Goal: Information Seeking & Learning: Learn about a topic

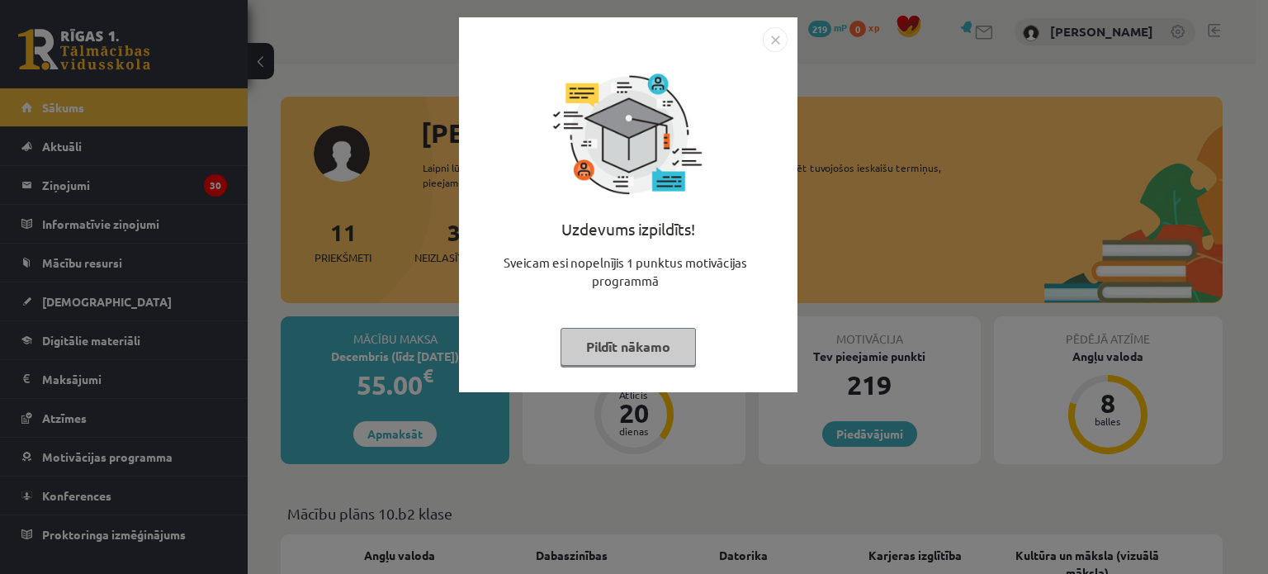
click at [783, 39] on img "Close" at bounding box center [775, 39] width 25 height 25
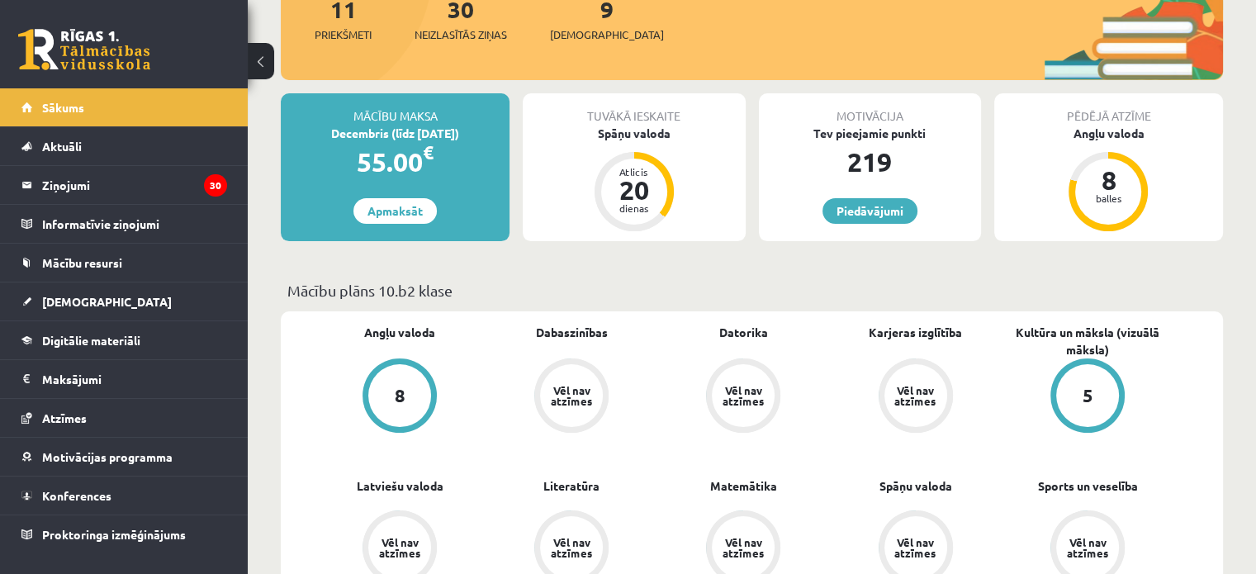
scroll to position [330, 0]
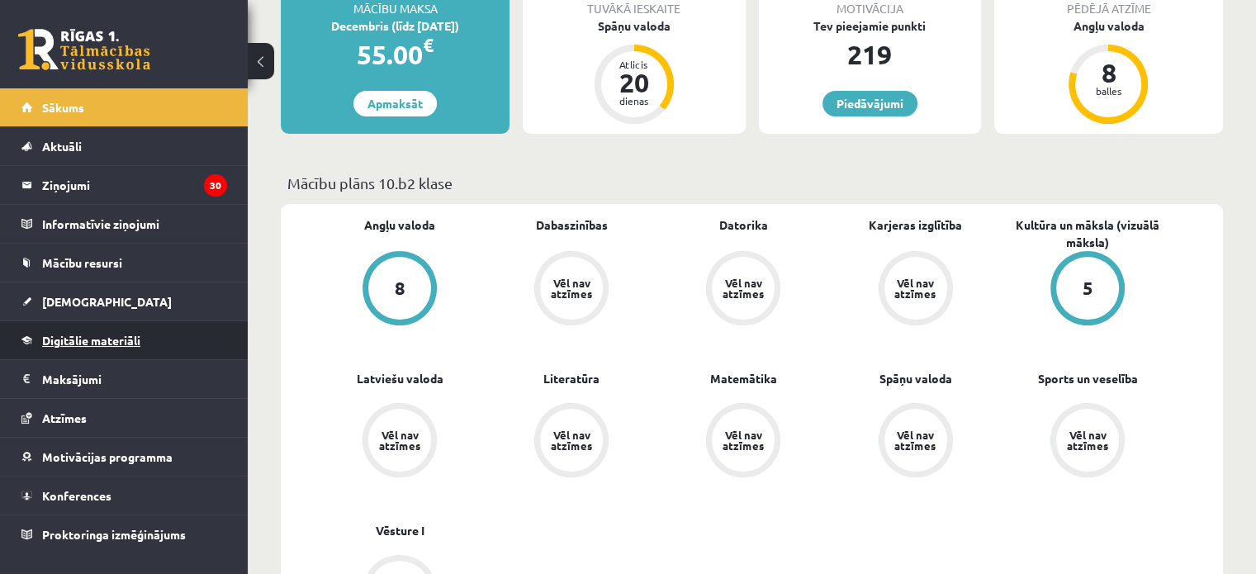
click at [166, 342] on link "Digitālie materiāli" at bounding box center [124, 340] width 206 height 38
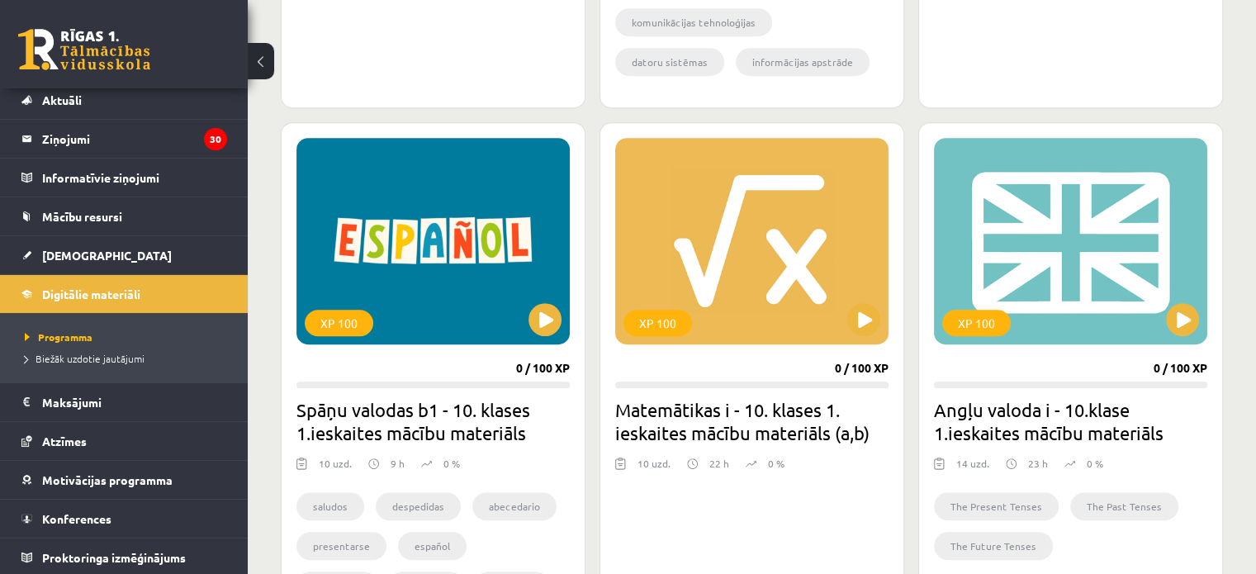
scroll to position [908, 0]
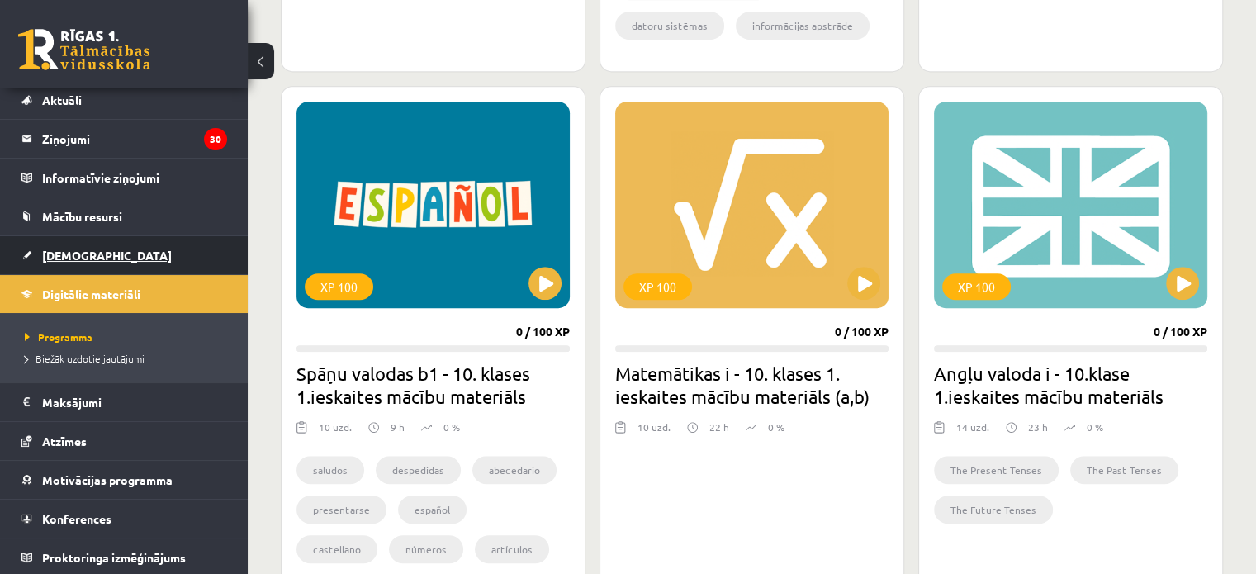
click at [88, 253] on span "[DEMOGRAPHIC_DATA]" at bounding box center [107, 255] width 130 height 15
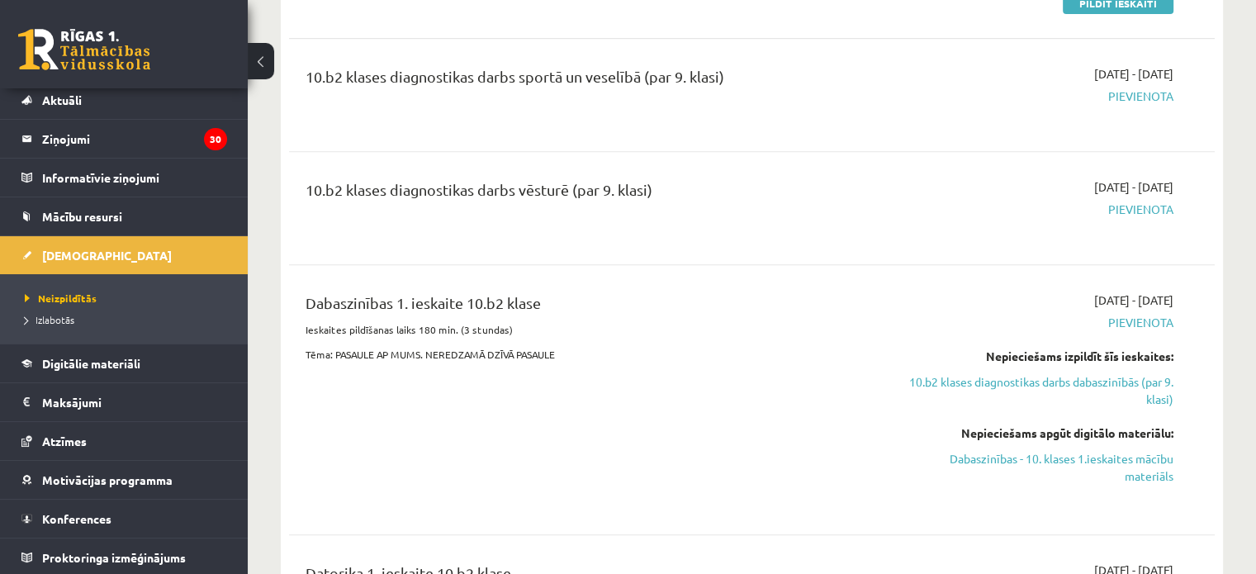
scroll to position [743, 0]
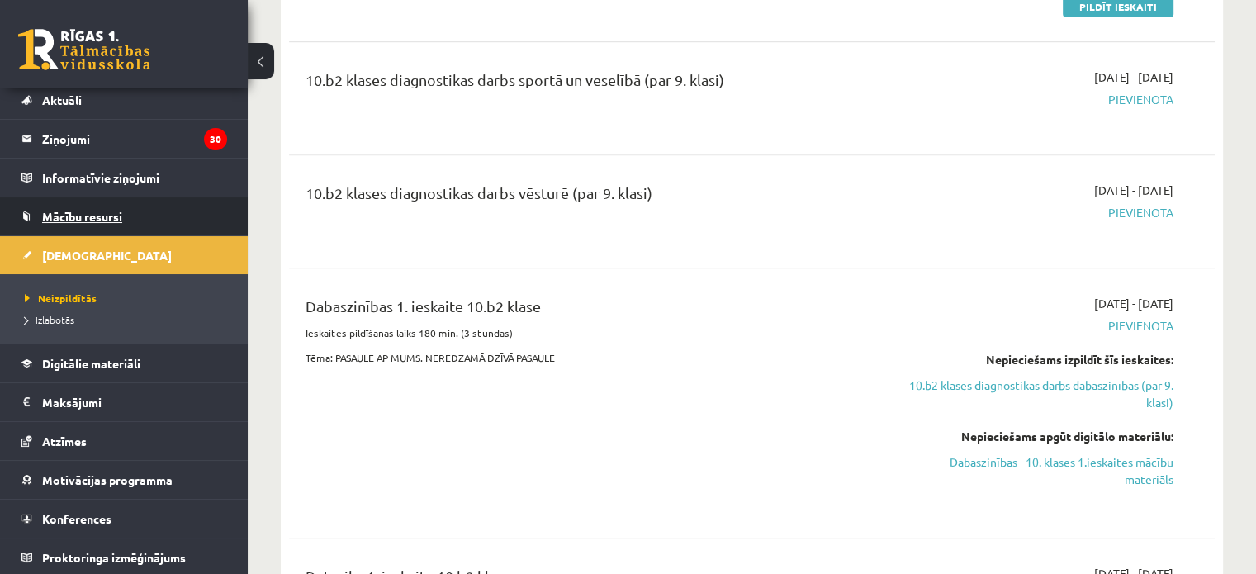
click at [118, 216] on span "Mācību resursi" at bounding box center [82, 216] width 80 height 15
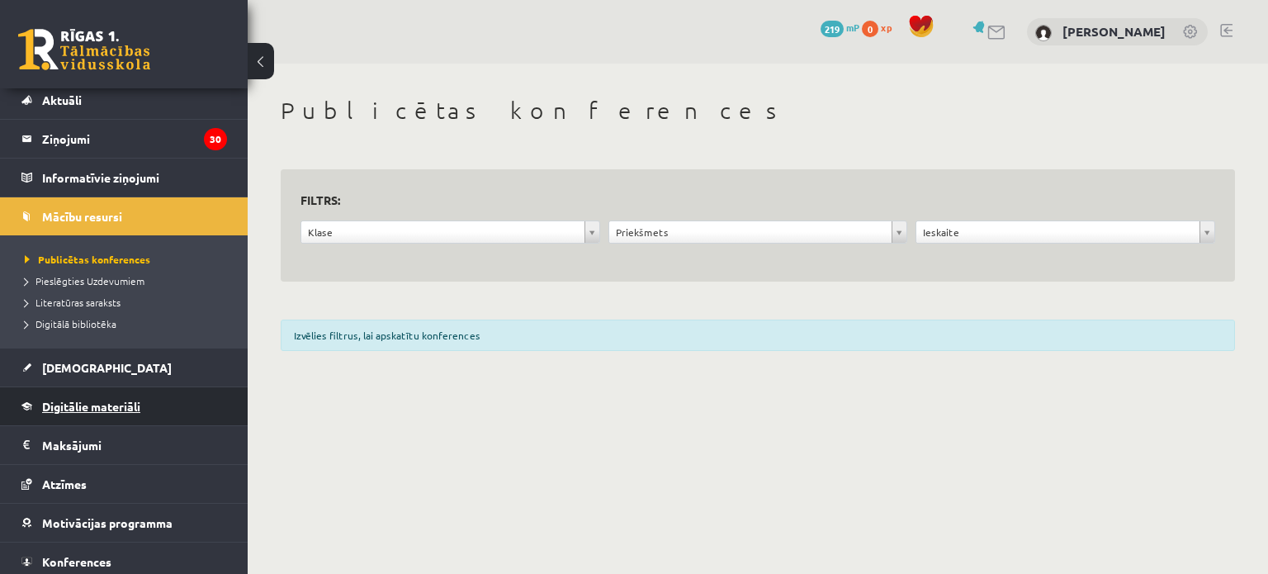
click at [63, 387] on link "Digitālie materiāli" at bounding box center [124, 406] width 206 height 38
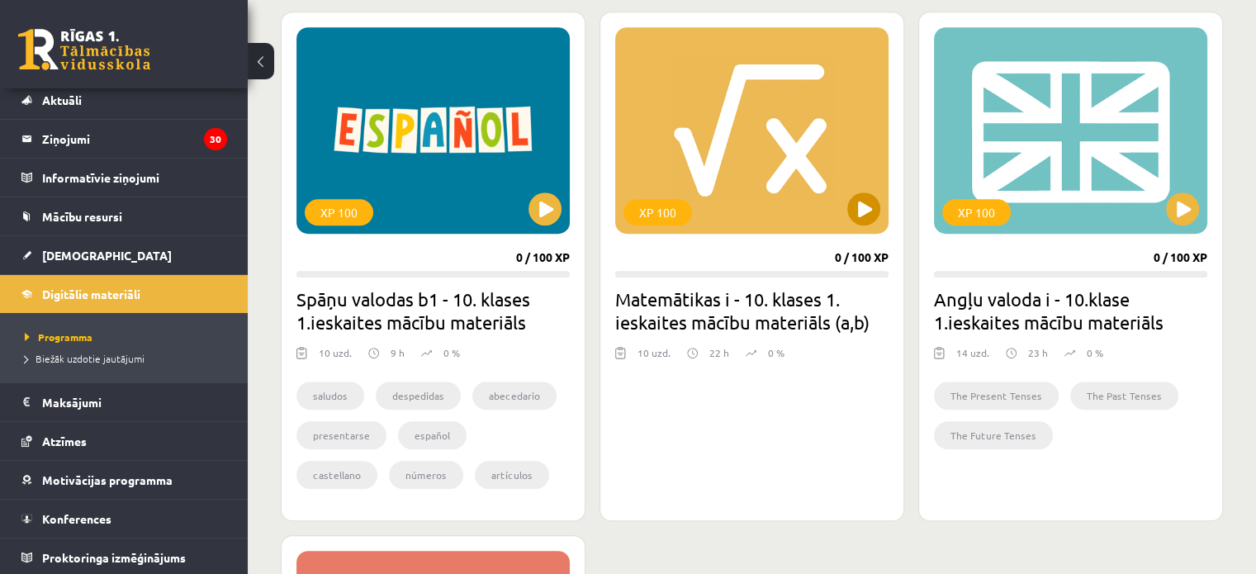
scroll to position [991, 0]
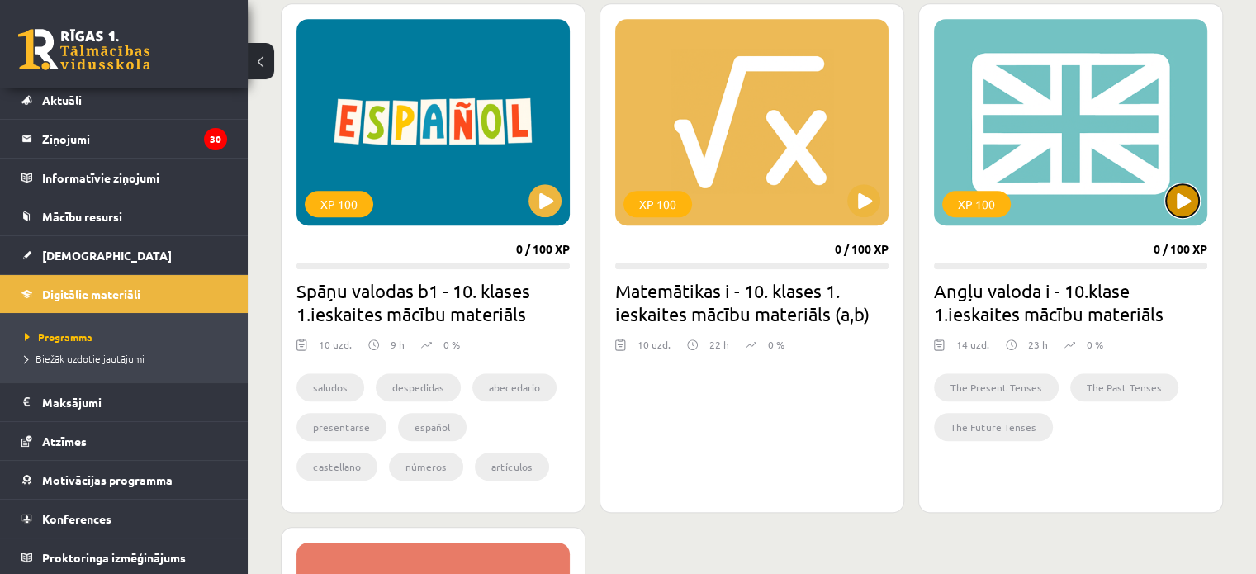
click at [1195, 200] on button at bounding box center [1182, 200] width 33 height 33
click at [999, 201] on div "XP 100" at bounding box center [976, 204] width 69 height 26
click at [1123, 223] on div "XP 100" at bounding box center [1070, 122] width 273 height 206
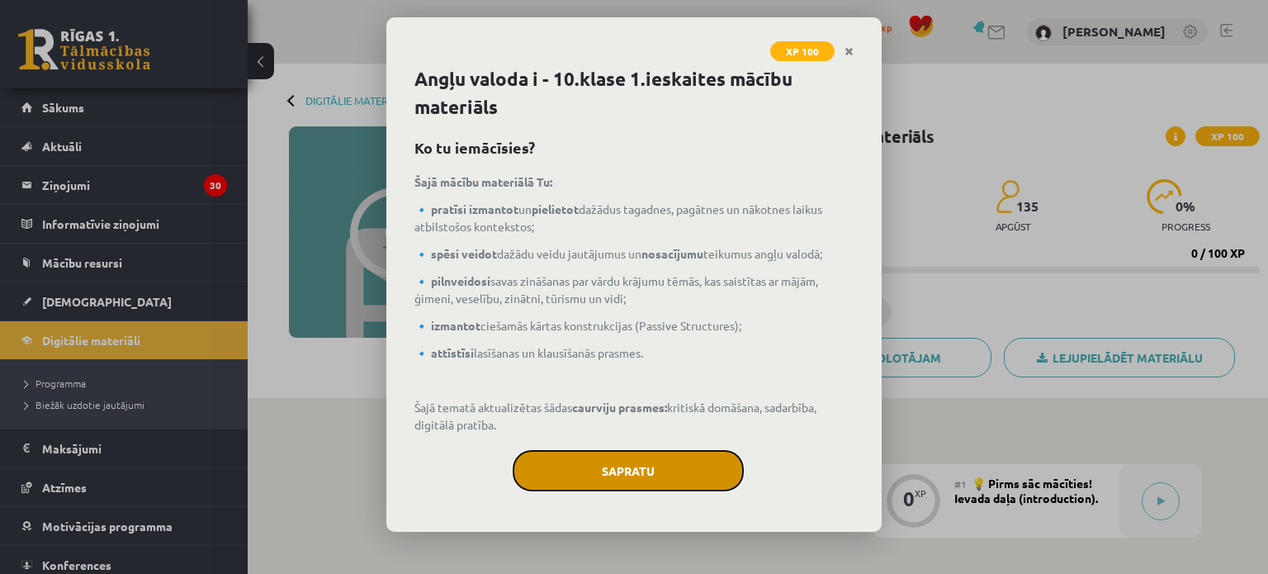
click at [615, 476] on button "Sapratu" at bounding box center [628, 470] width 231 height 41
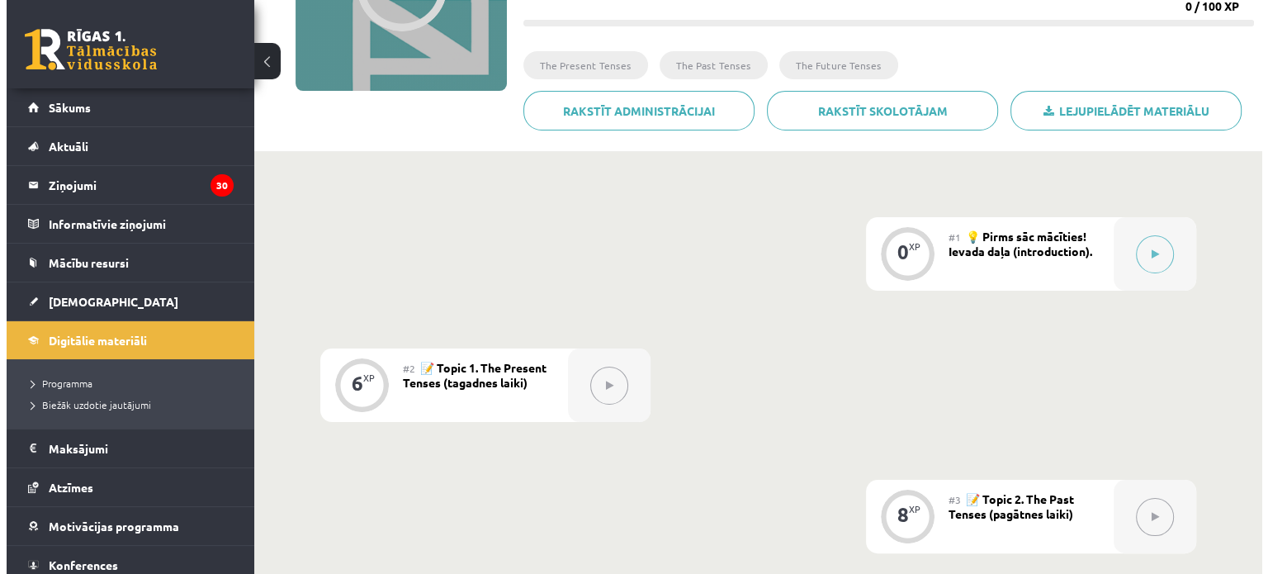
scroll to position [248, 0]
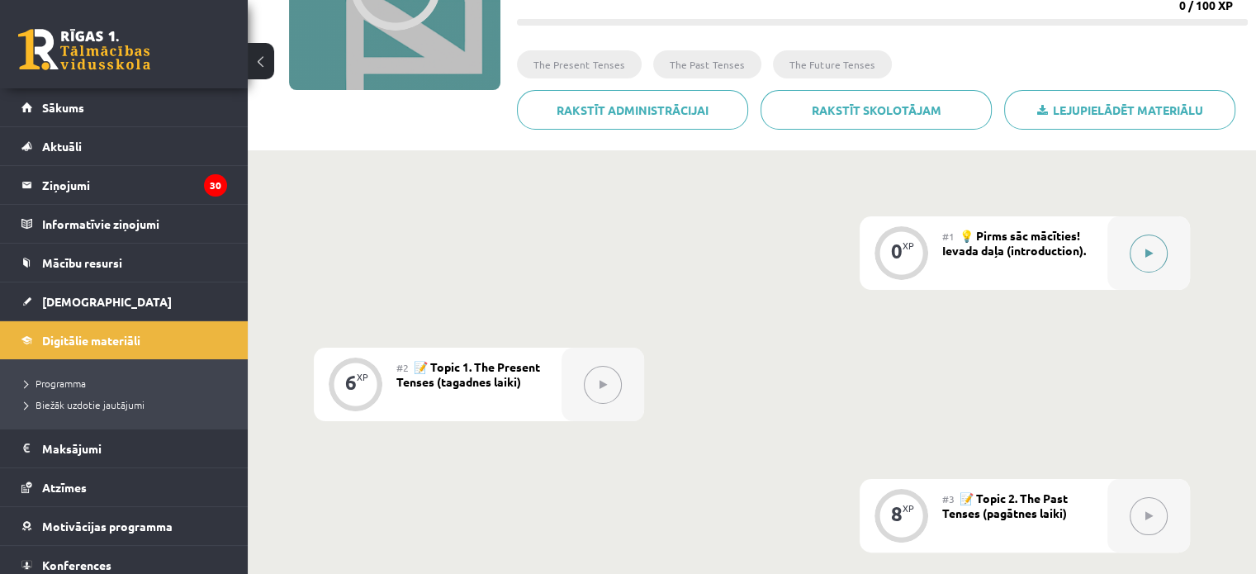
click at [1166, 239] on div at bounding box center [1148, 252] width 83 height 73
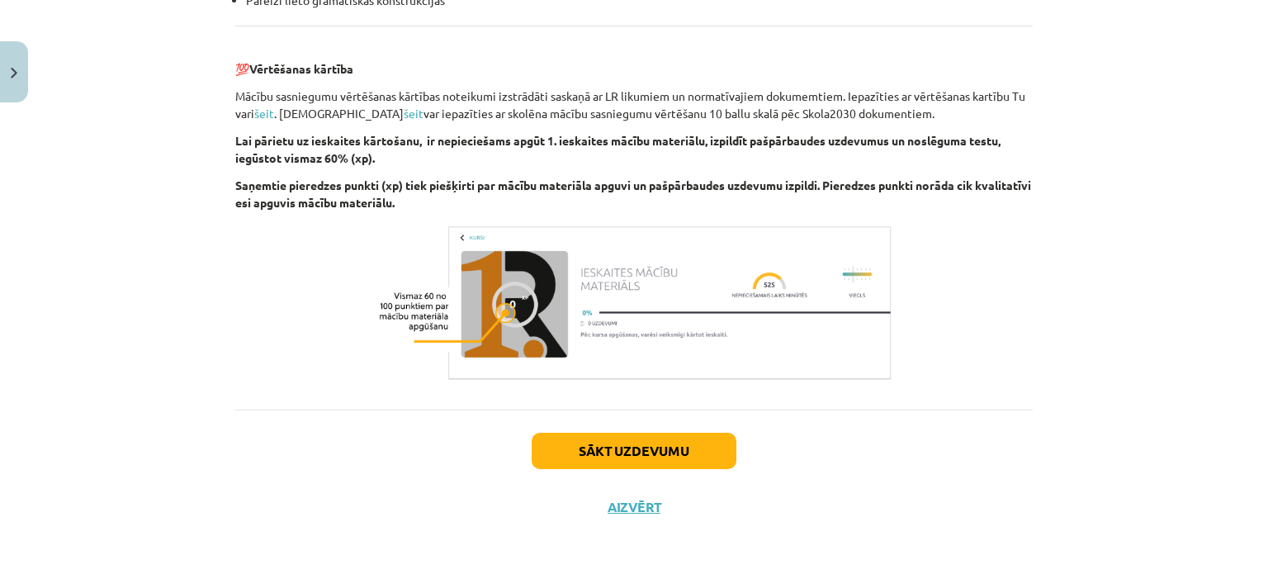
scroll to position [1908, 0]
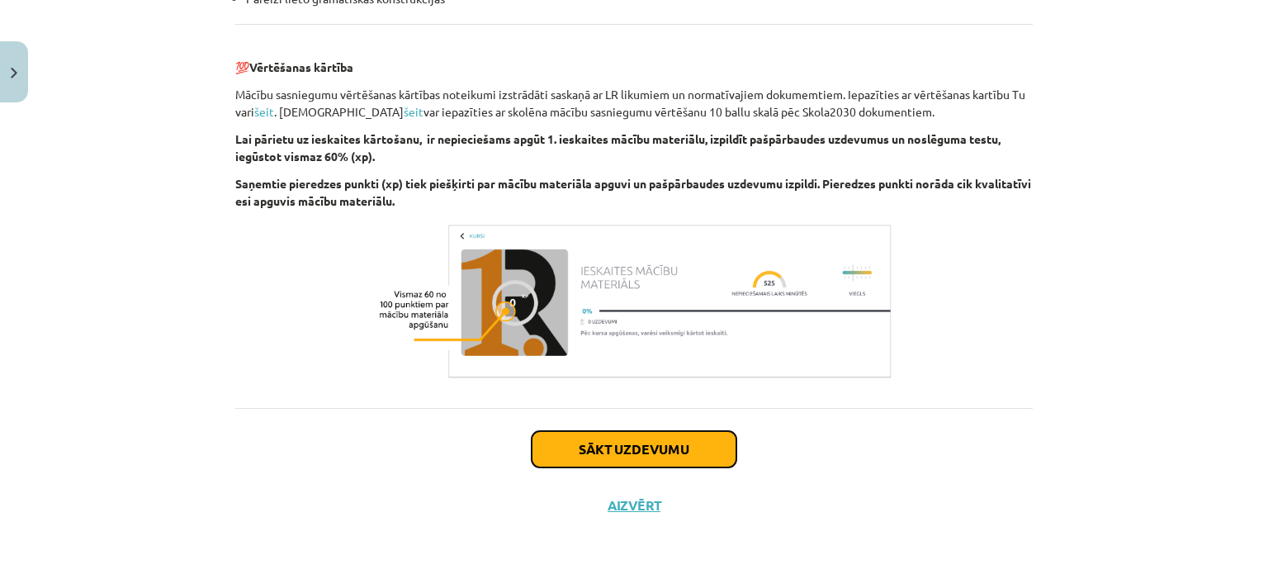
click at [653, 431] on button "Sākt uzdevumu" at bounding box center [634, 449] width 205 height 36
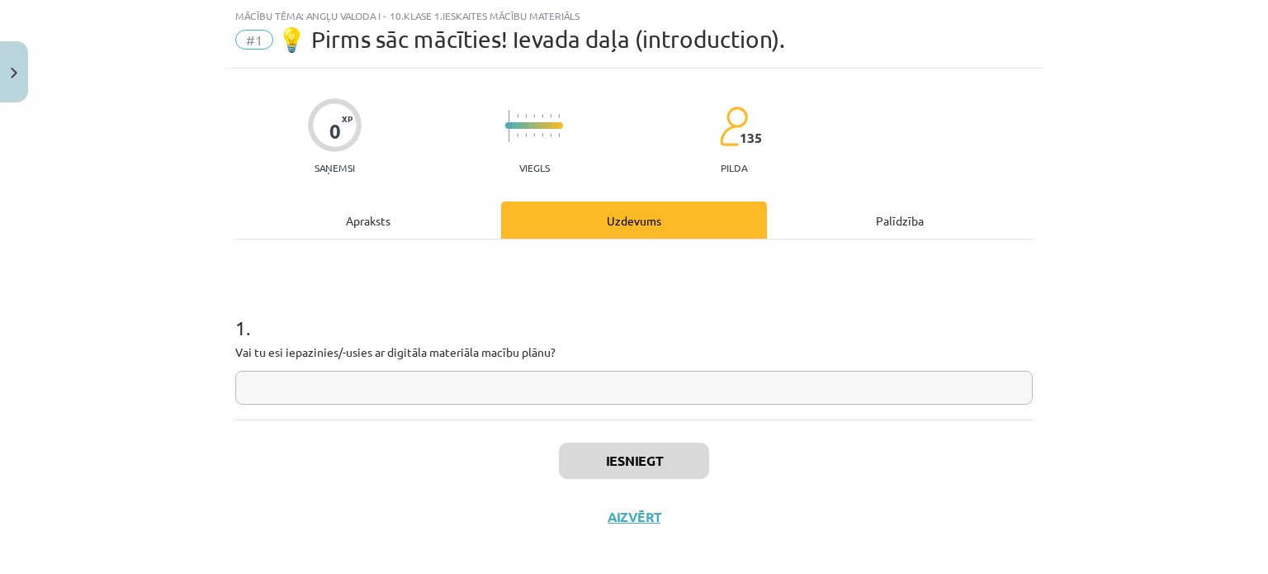
click at [298, 387] on input "text" at bounding box center [634, 388] width 798 height 34
type input "**"
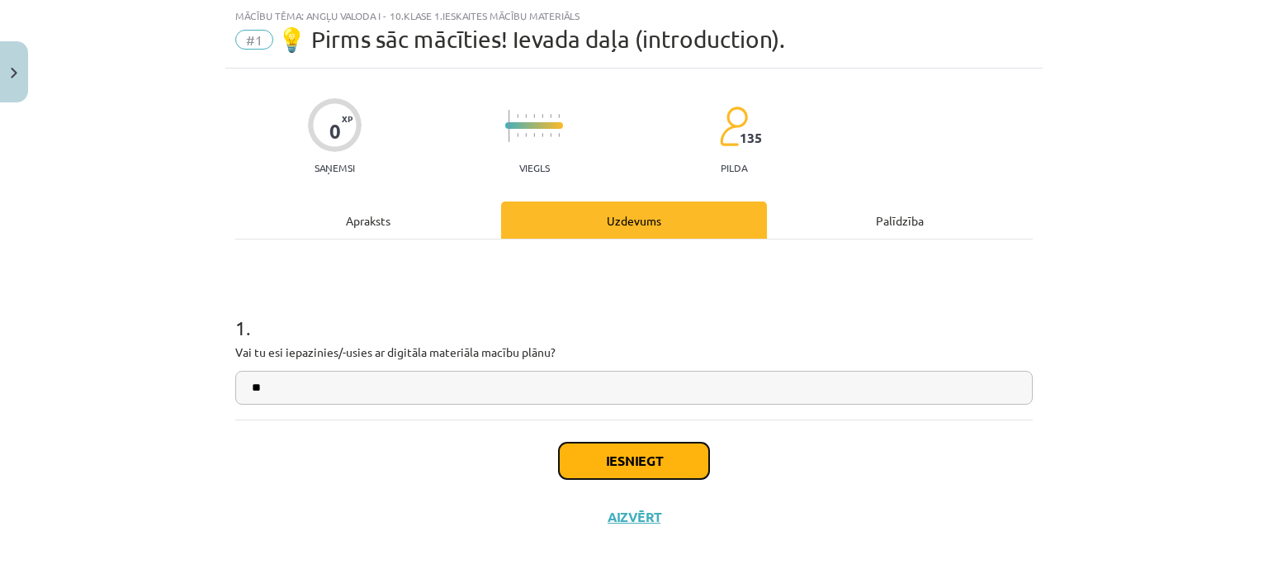
click at [650, 445] on button "Iesniegt" at bounding box center [634, 461] width 150 height 36
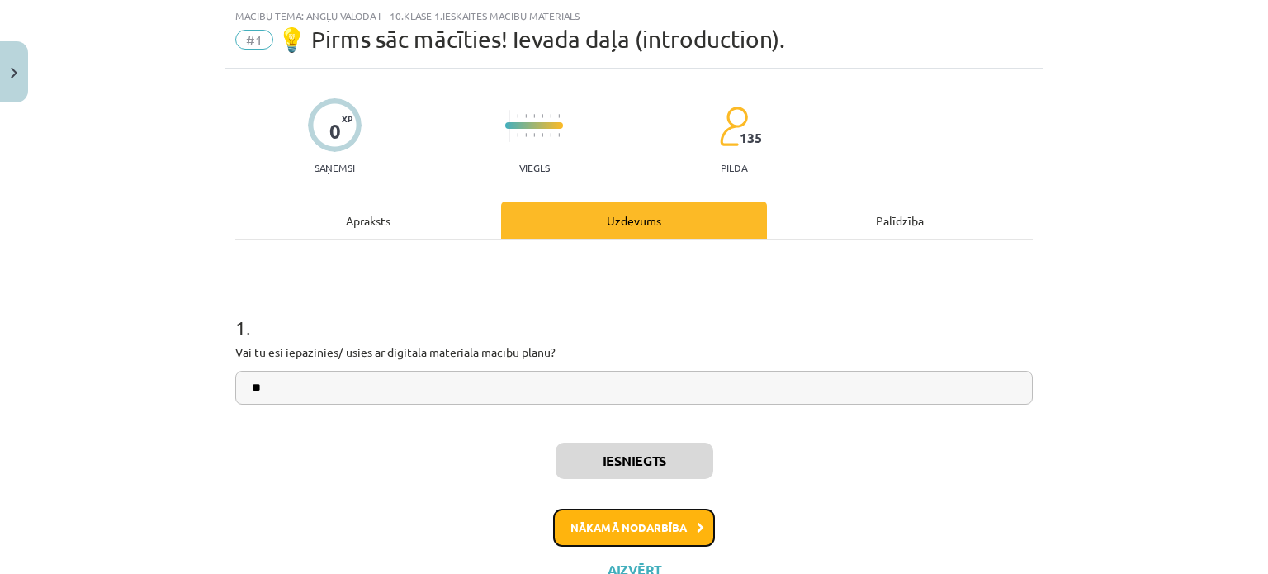
click at [628, 523] on button "Nākamā nodarbība" at bounding box center [634, 528] width 162 height 38
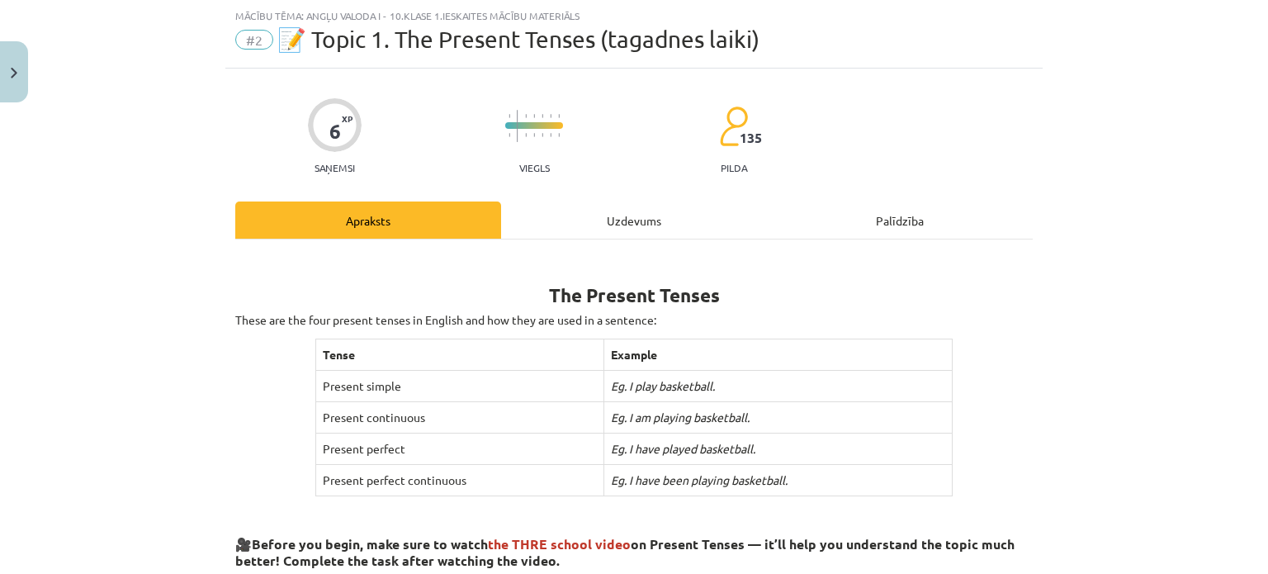
click at [604, 209] on div "Uzdevums" at bounding box center [634, 219] width 266 height 37
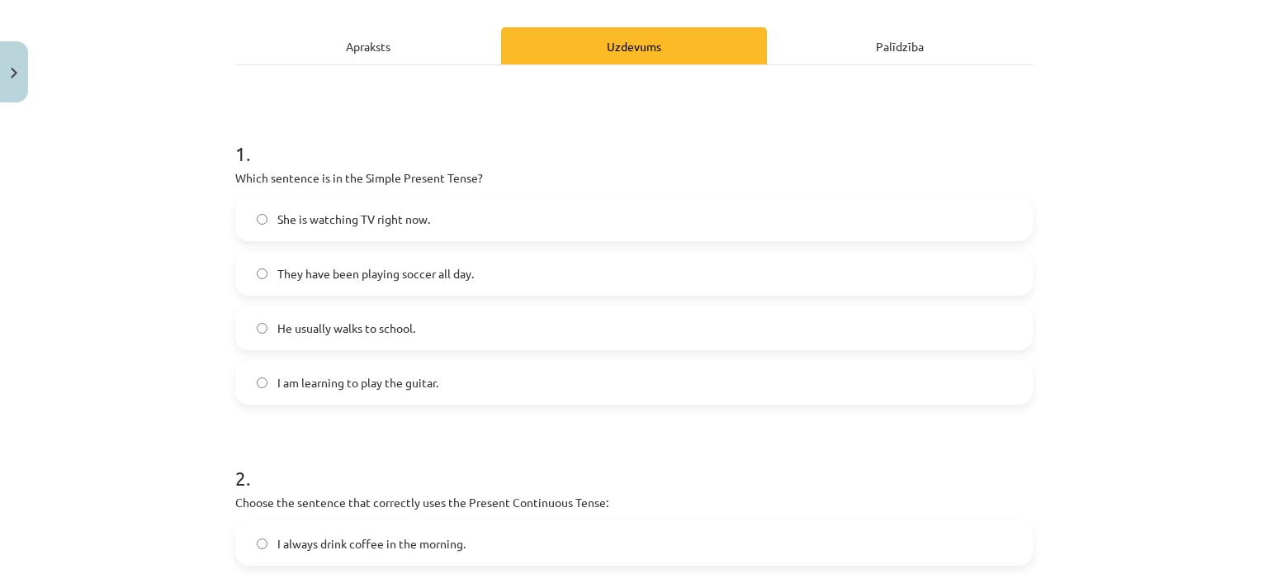
scroll to position [206, 0]
